Goal: Task Accomplishment & Management: Manage account settings

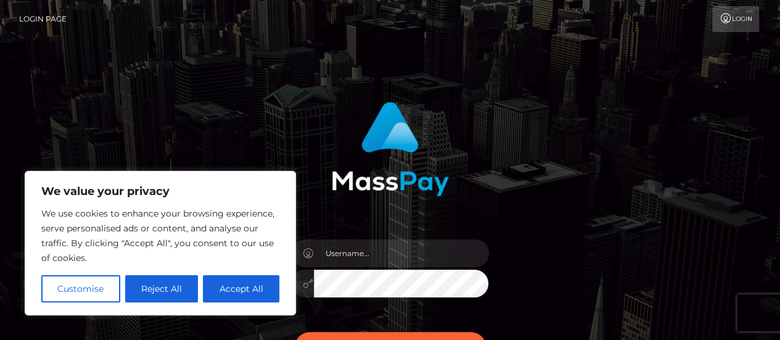
click at [355, 237] on div at bounding box center [391, 277] width 216 height 94
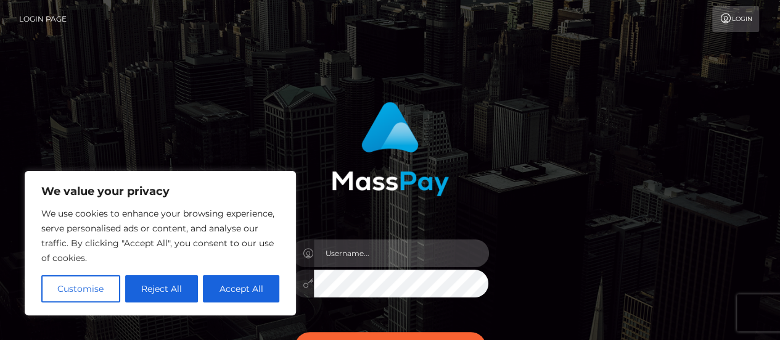
click at [357, 255] on input "text" at bounding box center [401, 253] width 175 height 28
type input "samordessa@gmail.com"
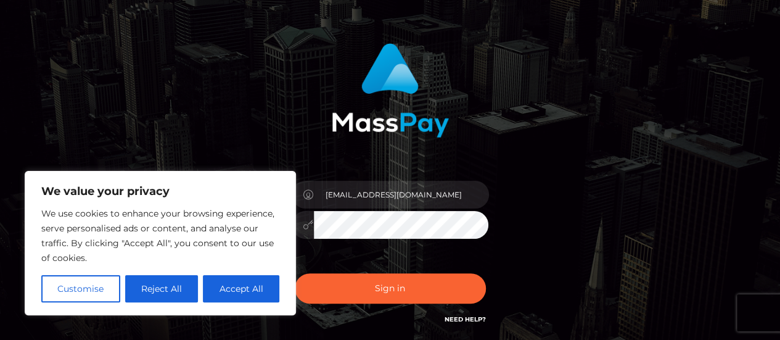
scroll to position [59, 0]
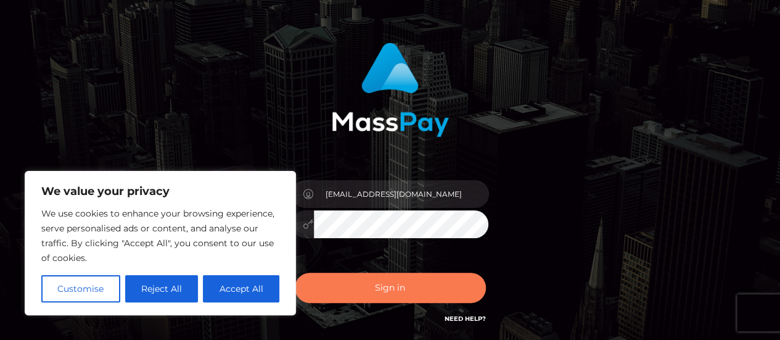
click at [379, 273] on button "Sign in" at bounding box center [390, 288] width 191 height 30
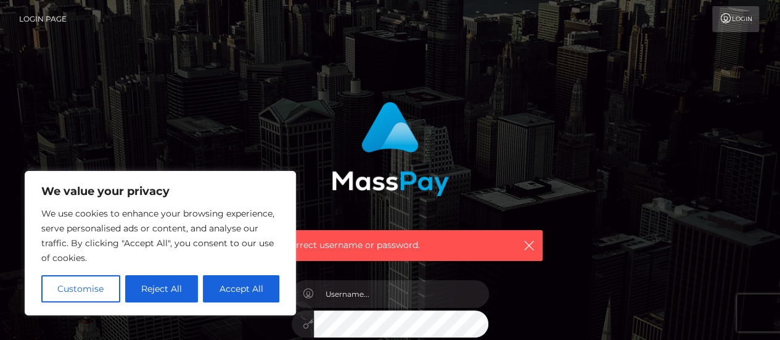
scroll to position [23, 0]
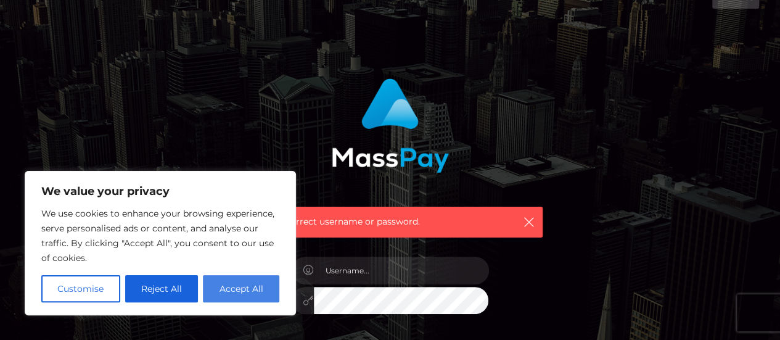
click at [238, 296] on button "Accept All" at bounding box center [241, 288] width 76 height 27
checkbox input "true"
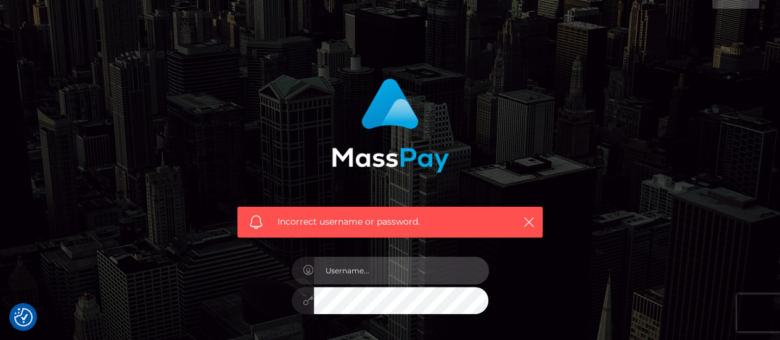
click at [401, 265] on input "text" at bounding box center [401, 271] width 175 height 28
type input "samordessa@gmail.com"
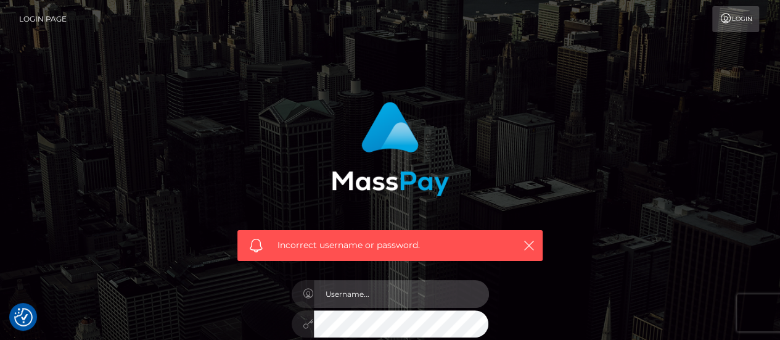
drag, startPoint x: 0, startPoint y: 0, endPoint x: 384, endPoint y: 291, distance: 481.3
click at [384, 291] on input "text" at bounding box center [401, 294] width 175 height 28
type input "Ordessa"
